Goal: Find specific page/section: Find specific page/section

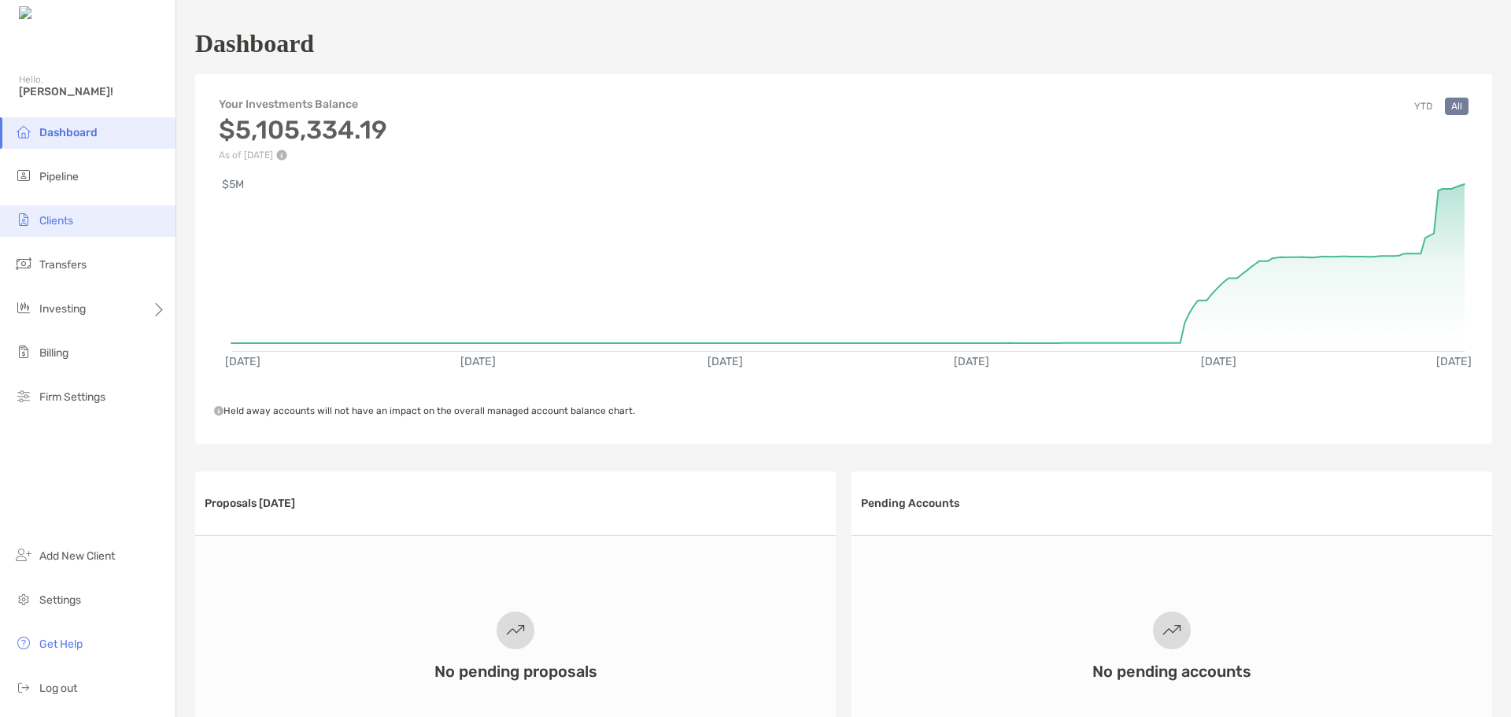
click at [57, 214] on li "Clients" at bounding box center [87, 220] width 175 height 31
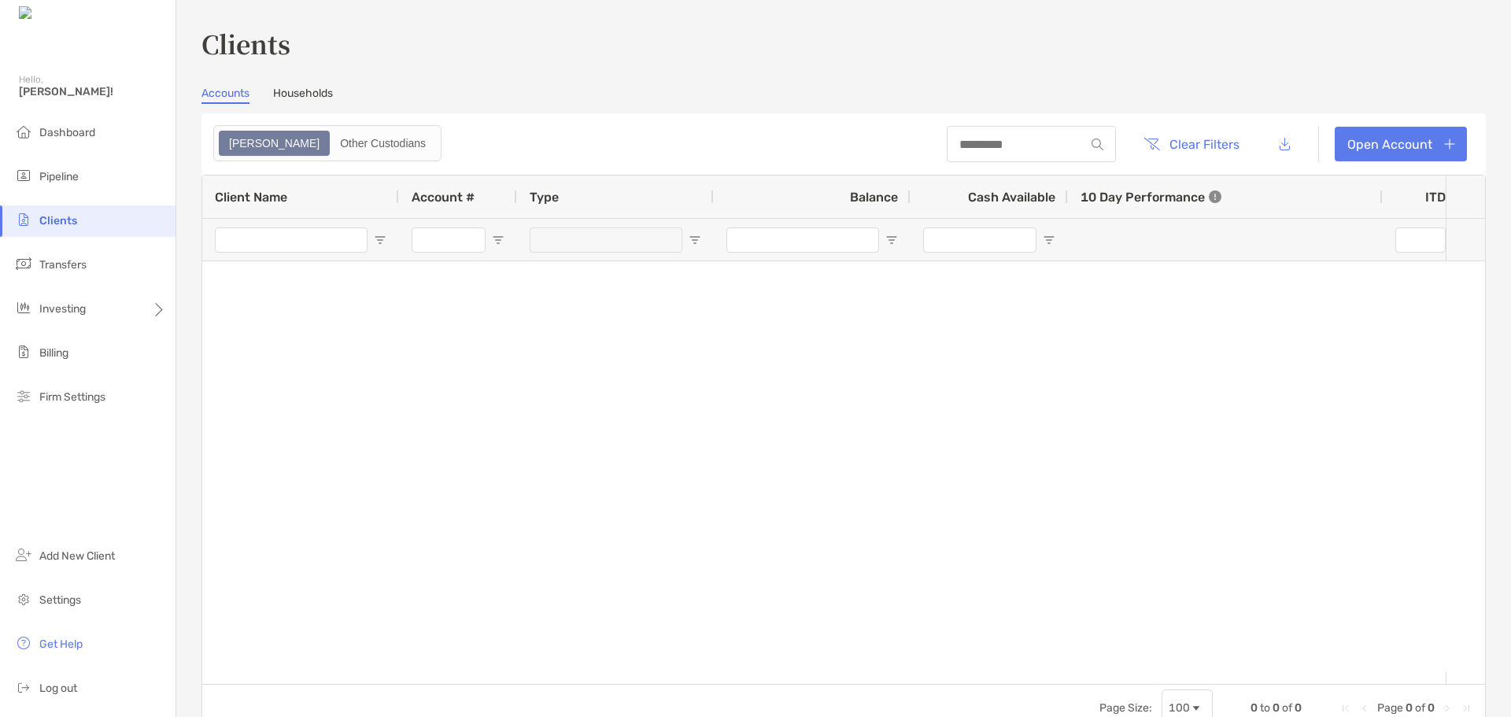
click at [317, 94] on link "Households" at bounding box center [303, 95] width 60 height 17
